Goal: Information Seeking & Learning: Learn about a topic

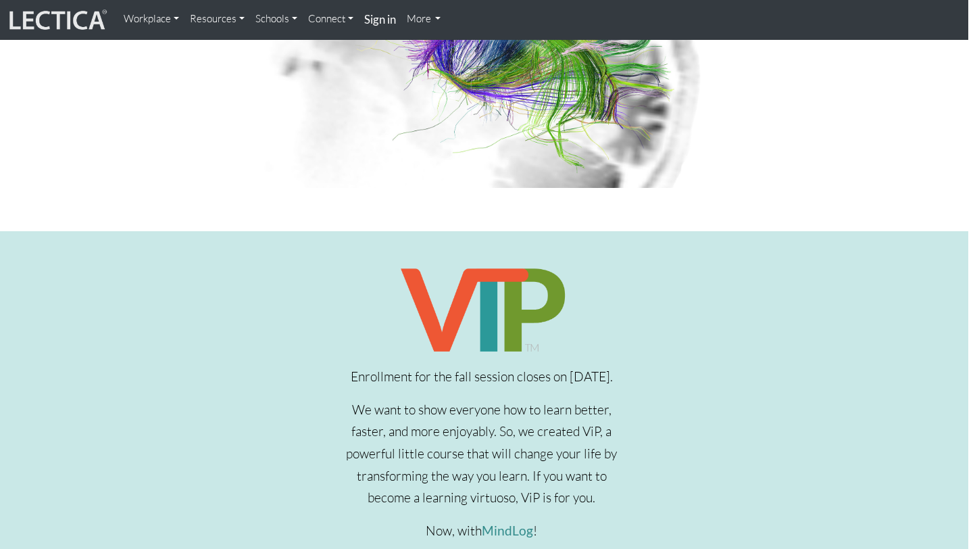
scroll to position [0, 5]
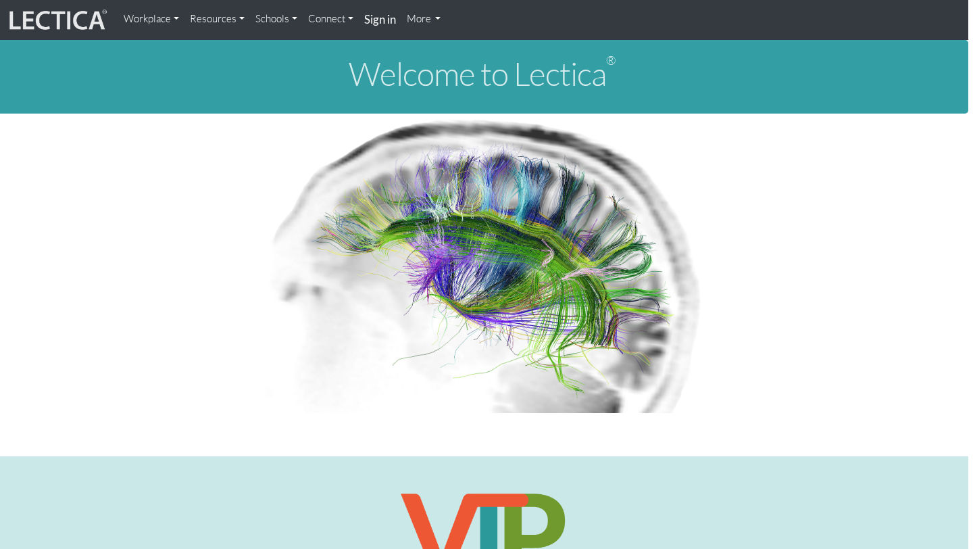
click at [176, 18] on link "Workplace" at bounding box center [151, 18] width 66 height 27
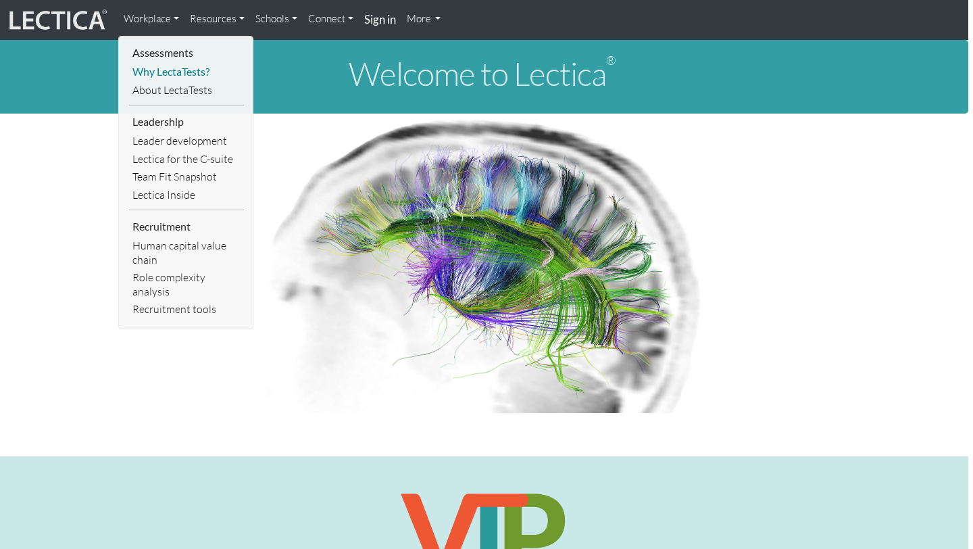
click at [170, 71] on link "Why LectaTests?" at bounding box center [186, 72] width 115 height 18
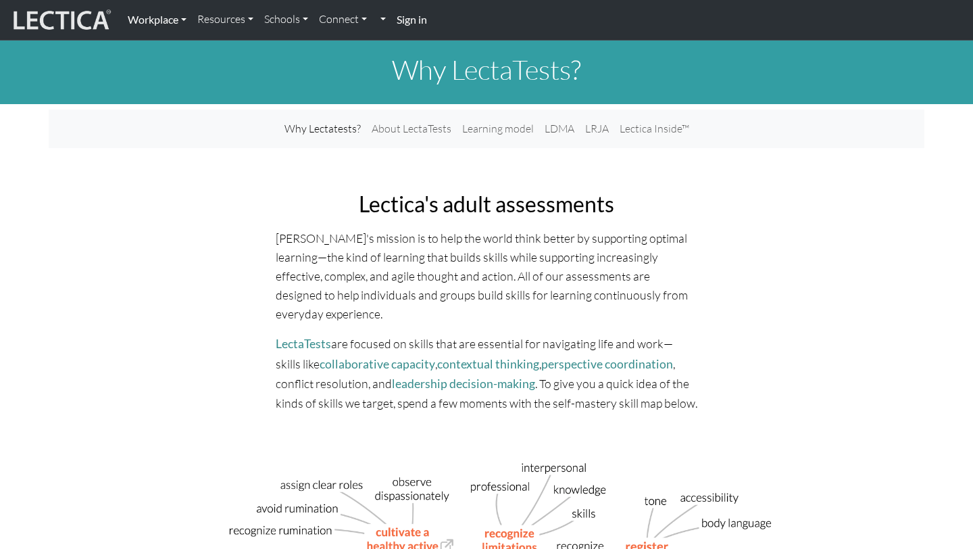
click at [177, 22] on link "Workplace" at bounding box center [157, 19] width 70 height 28
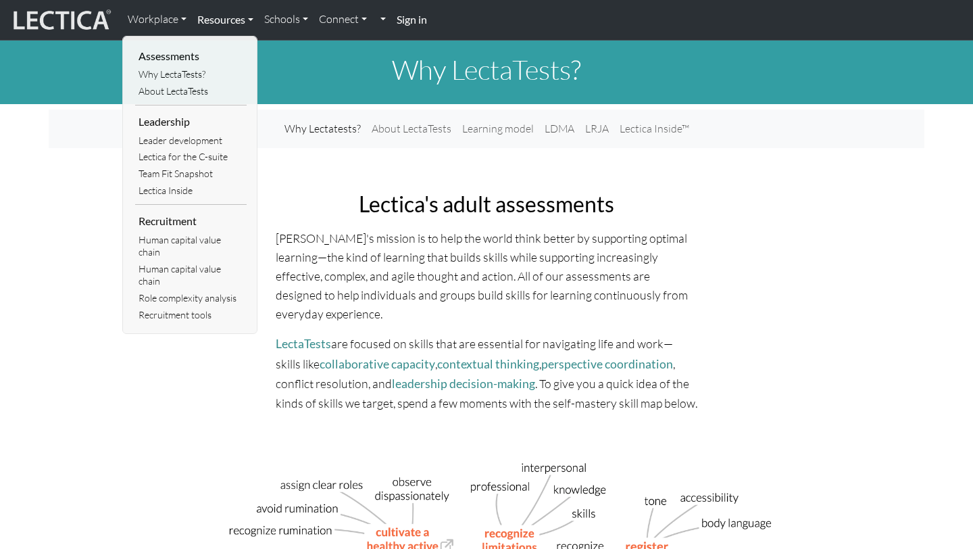
click at [245, 18] on link "Resources" at bounding box center [225, 19] width 67 height 28
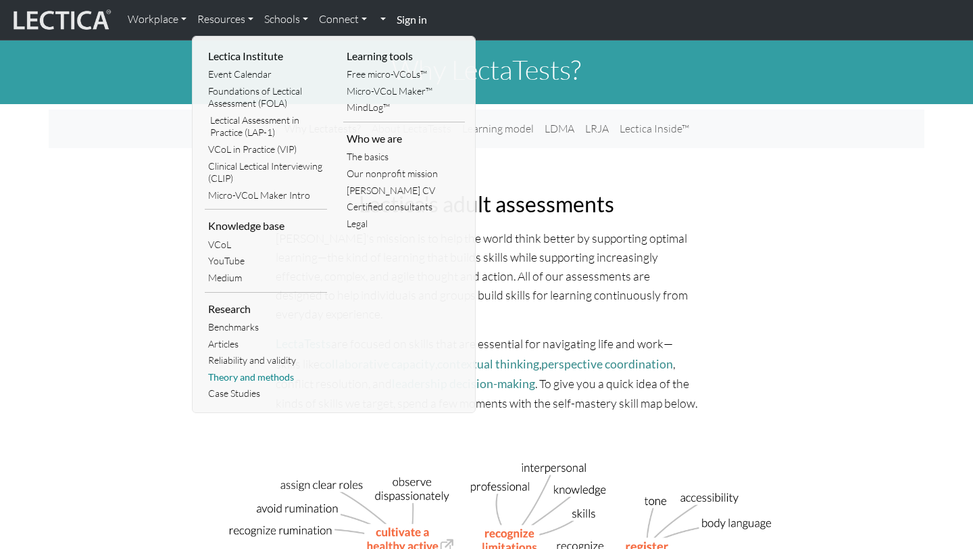
click at [280, 376] on link "Theory and methods" at bounding box center [266, 377] width 122 height 17
